Goal: Task Accomplishment & Management: Complete application form

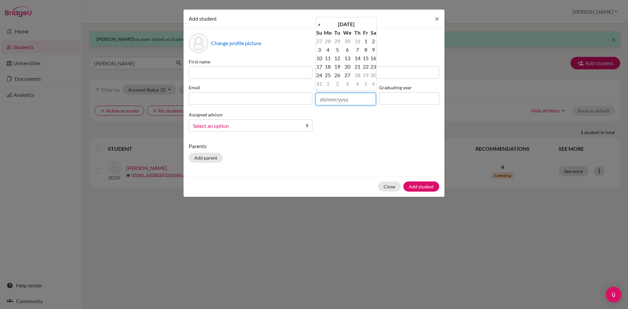
click at [324, 102] on input "text" at bounding box center [346, 99] width 60 height 12
type input "[DATE]"
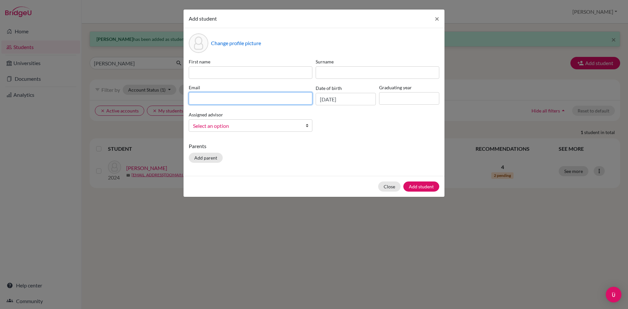
click at [245, 98] on input at bounding box center [251, 98] width 124 height 12
paste input "[EMAIL_ADDRESS][DOMAIN_NAME]"
type input "[EMAIL_ADDRESS][DOMAIN_NAME]"
click at [394, 100] on input at bounding box center [409, 98] width 60 height 12
type input "2026"
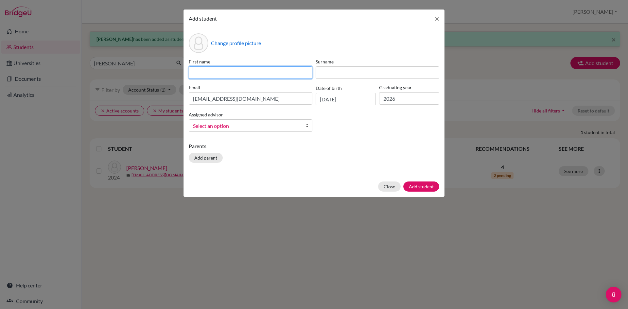
click at [212, 70] on input at bounding box center [251, 72] width 124 height 12
type input "[PERSON_NAME]"
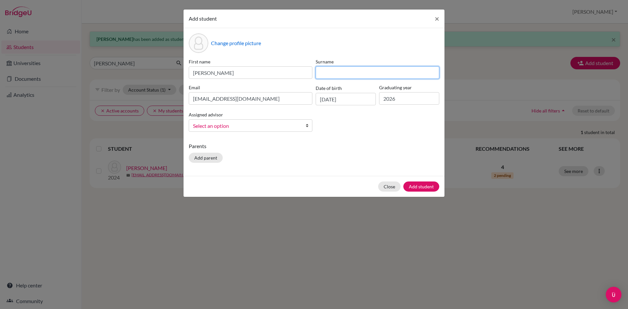
click at [355, 70] on input at bounding box center [378, 72] width 124 height 12
type input "Gautam"
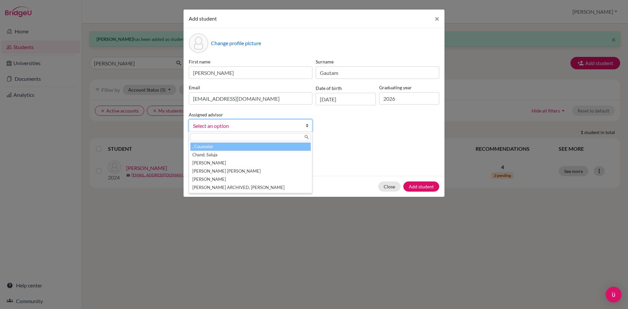
click at [232, 123] on span "Select an option" at bounding box center [246, 126] width 107 height 9
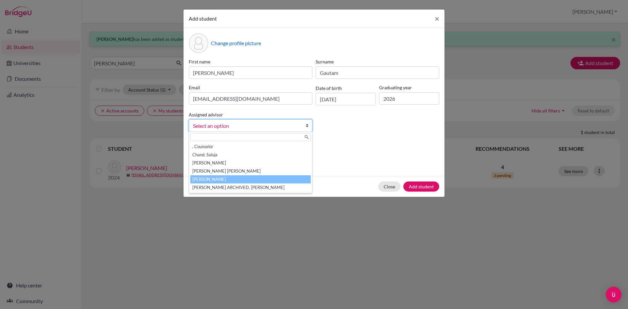
click at [211, 180] on li "[PERSON_NAME]" at bounding box center [250, 179] width 120 height 8
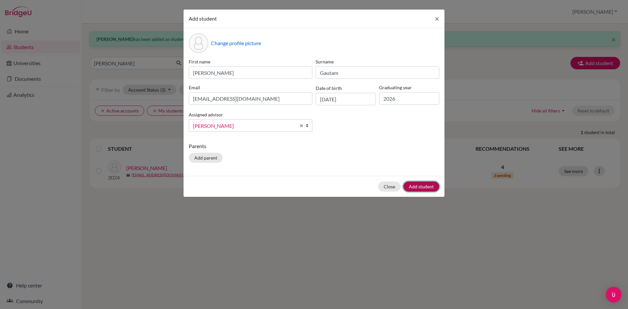
click at [419, 186] on button "Add student" at bounding box center [421, 187] width 36 height 10
